Goal: Task Accomplishment & Management: Use online tool/utility

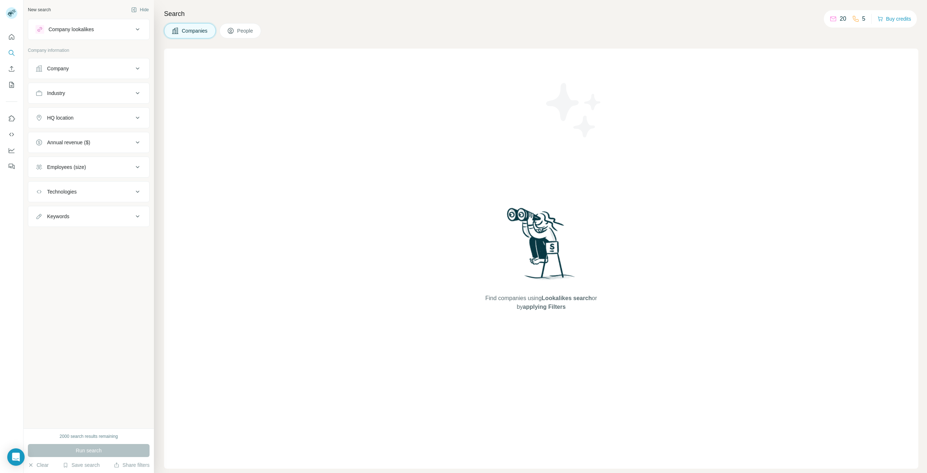
click at [232, 28] on icon at bounding box center [230, 30] width 7 height 7
click at [119, 66] on div "Job title" at bounding box center [84, 68] width 98 height 7
click at [101, 91] on input "text" at bounding box center [81, 86] width 92 height 13
click at [85, 66] on div "Job title" at bounding box center [84, 68] width 98 height 7
click at [835, 19] on icon at bounding box center [833, 18] width 7 height 7
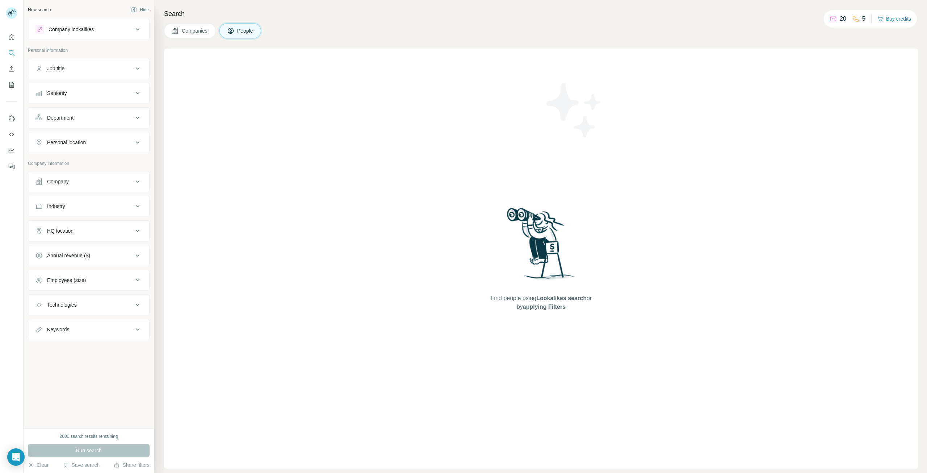
click at [47, 71] on div "Job title" at bounding box center [55, 68] width 17 height 7
click at [65, 66] on div "Job title" at bounding box center [84, 68] width 98 height 7
click at [60, 144] on div "Personal location" at bounding box center [66, 142] width 39 height 7
click at [64, 143] on div "Personal location" at bounding box center [66, 142] width 39 height 7
click at [71, 271] on button "Employees (size)" at bounding box center [88, 279] width 121 height 17
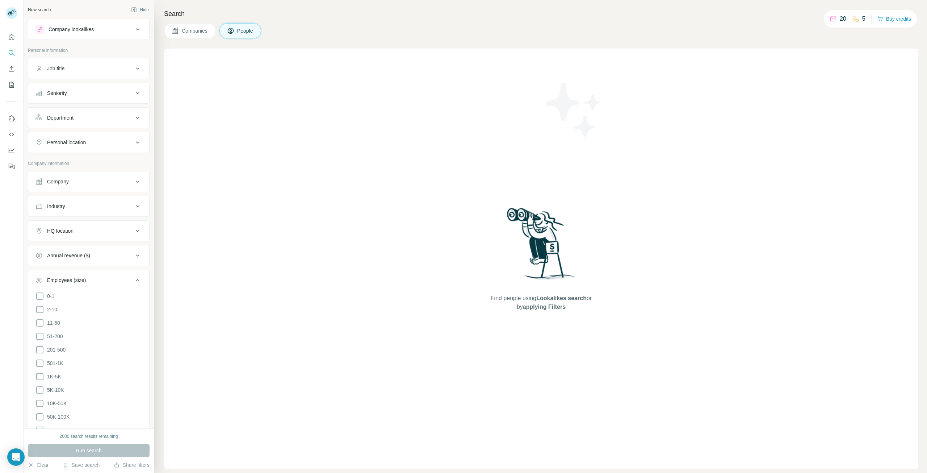
click at [72, 277] on div "Employees (size)" at bounding box center [66, 279] width 39 height 7
click at [79, 305] on div "Technologies" at bounding box center [84, 304] width 98 height 7
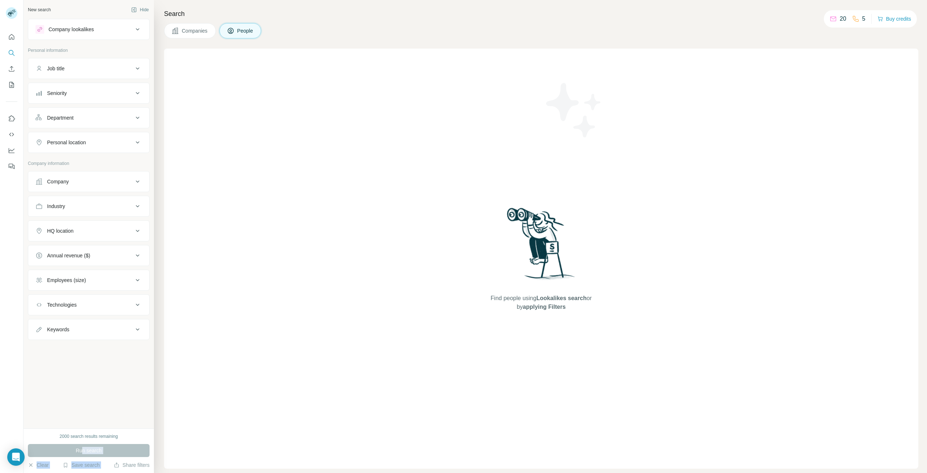
click at [82, 459] on div "2000 search results remaining Run search Clear Save search Share filters" at bounding box center [89, 450] width 130 height 45
click at [68, 416] on div "New search Hide Company lookalikes Personal information Job title Seniority Dep…" at bounding box center [89, 214] width 130 height 428
click at [37, 467] on button "Clear" at bounding box center [38, 464] width 21 height 7
click at [85, 25] on div "Company lookalikes" at bounding box center [84, 29] width 98 height 9
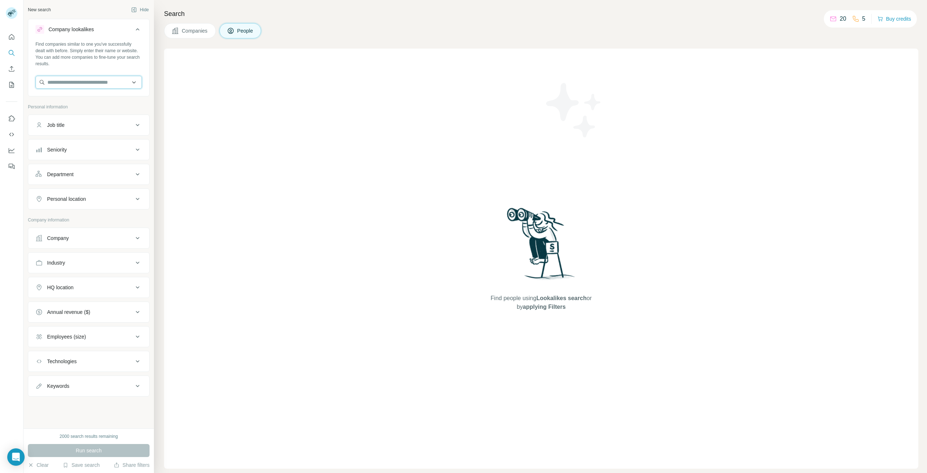
click at [67, 84] on input "text" at bounding box center [88, 82] width 106 height 13
click at [14, 38] on icon "Quick start" at bounding box center [11, 36] width 7 height 7
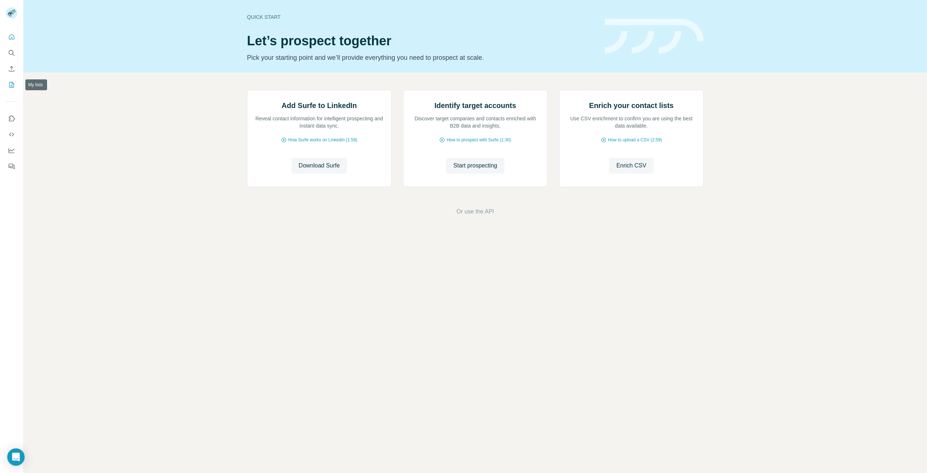
click at [12, 85] on icon "My lists" at bounding box center [13, 84] width 4 height 5
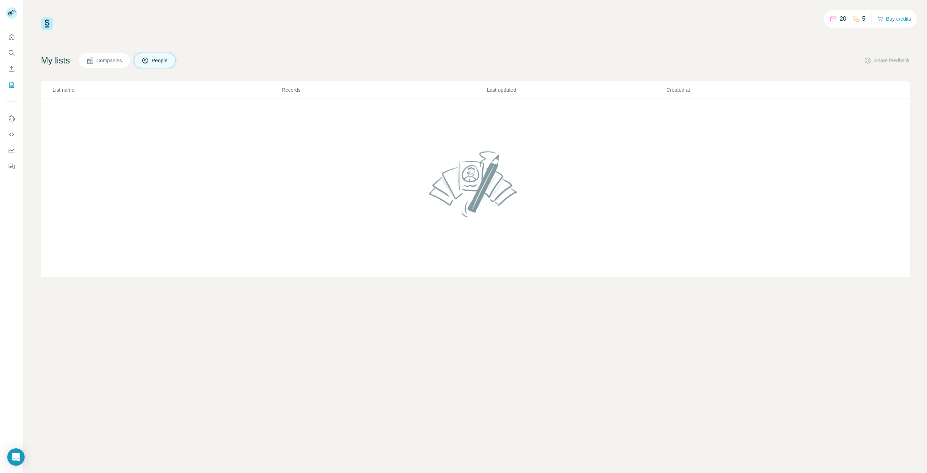
click at [104, 61] on span "Companies" at bounding box center [109, 60] width 26 height 7
click at [137, 65] on button "People" at bounding box center [155, 60] width 42 height 15
click at [12, 114] on button "Use Surfe on LinkedIn" at bounding box center [12, 118] width 12 height 13
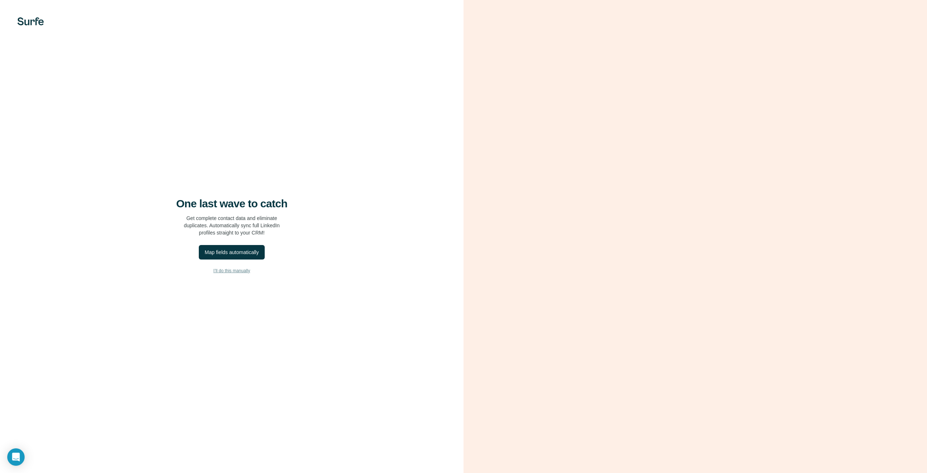
click at [234, 270] on span "I’ll do this manually" at bounding box center [231, 270] width 37 height 7
